Goal: Book appointment/travel/reservation

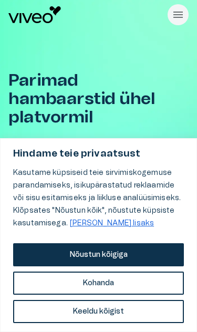
click at [97, 255] on button "Nõustun kõigiga" at bounding box center [98, 254] width 171 height 23
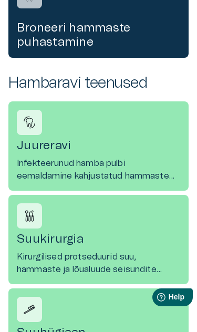
click at [65, 251] on p "Kirurgilised protseduurid suu, hammaste ja lõualuude seisundite [PERSON_NAME]" at bounding box center [98, 263] width 163 height 25
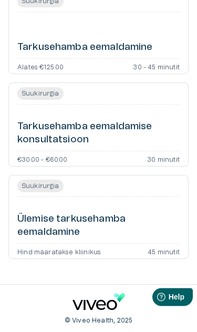
scroll to position [1051, 0]
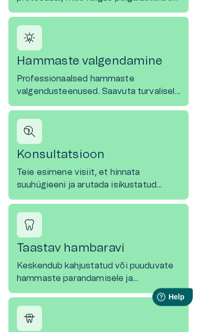
scroll to position [1229, 0]
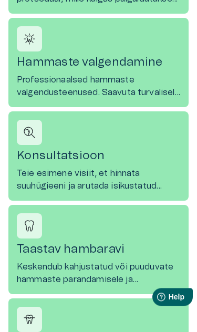
click at [45, 168] on p "Teie esimene visiit, et hinnata suuhügieeni ja arutada isikustatud raviplaane" at bounding box center [98, 180] width 163 height 25
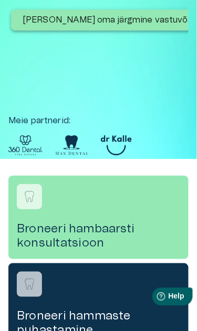
scroll to position [202, 0]
